Goal: Check status

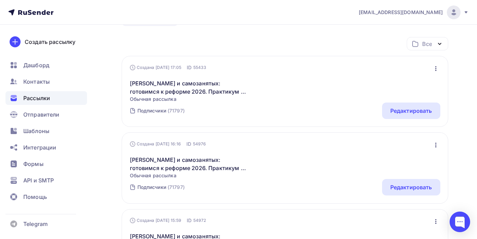
scroll to position [48, 0]
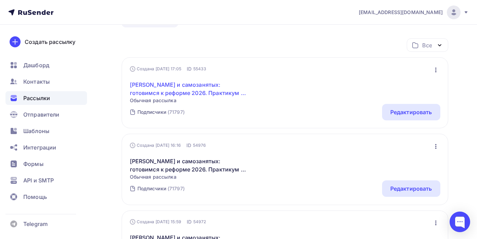
click at [172, 87] on link "[PERSON_NAME] и самозанятых: готовимся к реформе 2026. Практикум в [GEOGRAPHIC_…" at bounding box center [189, 89] width 118 height 16
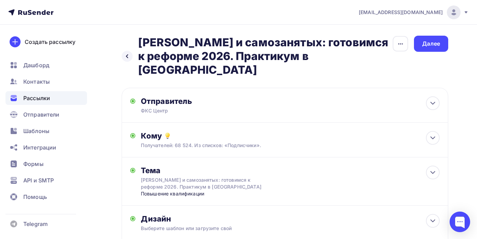
click at [46, 98] on span "Рассылки" at bounding box center [36, 98] width 27 height 8
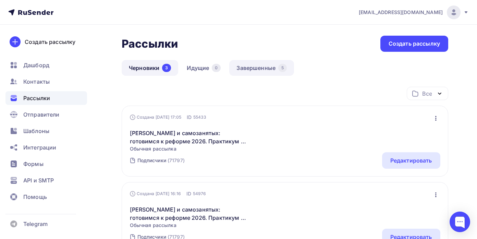
click at [251, 69] on link "Завершенные 5" at bounding box center [261, 68] width 65 height 16
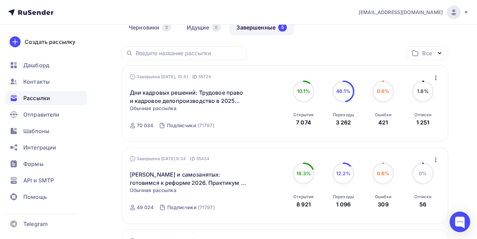
scroll to position [43, 0]
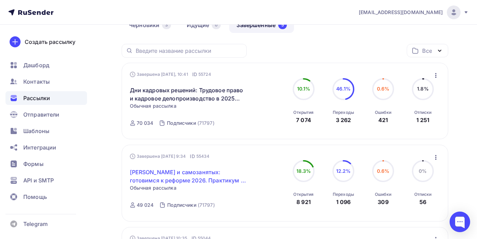
click at [174, 174] on link "[PERSON_NAME] и самозанятых: готовимся к реформе 2026. Практикум в [GEOGRAPHIC_…" at bounding box center [189, 176] width 118 height 16
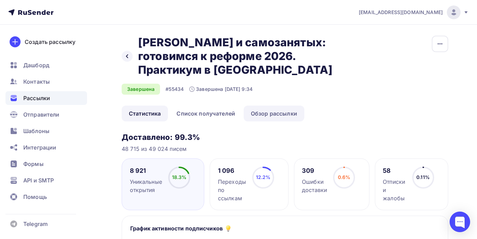
click at [265, 115] on link "Обзор рассылки" at bounding box center [274, 114] width 61 height 16
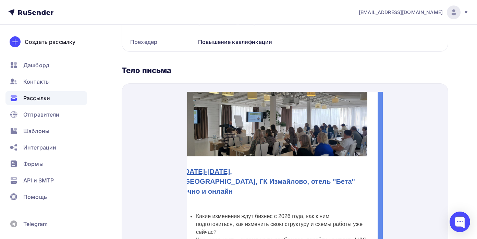
scroll to position [132, 20]
